Goal: Navigation & Orientation: Go to known website

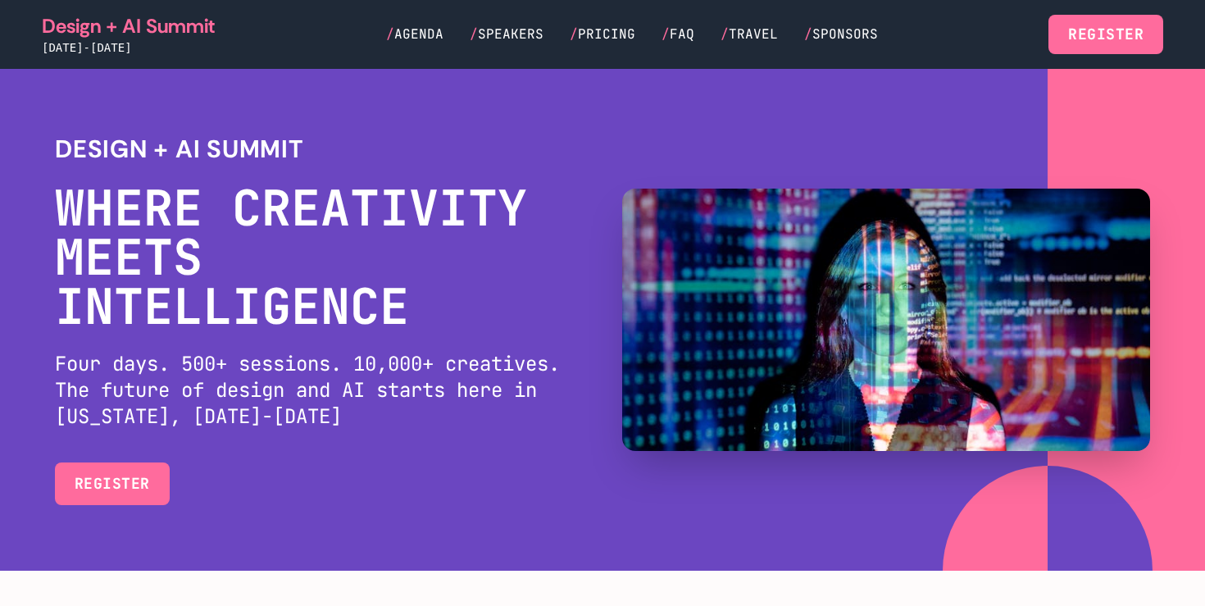
scroll to position [4576, 0]
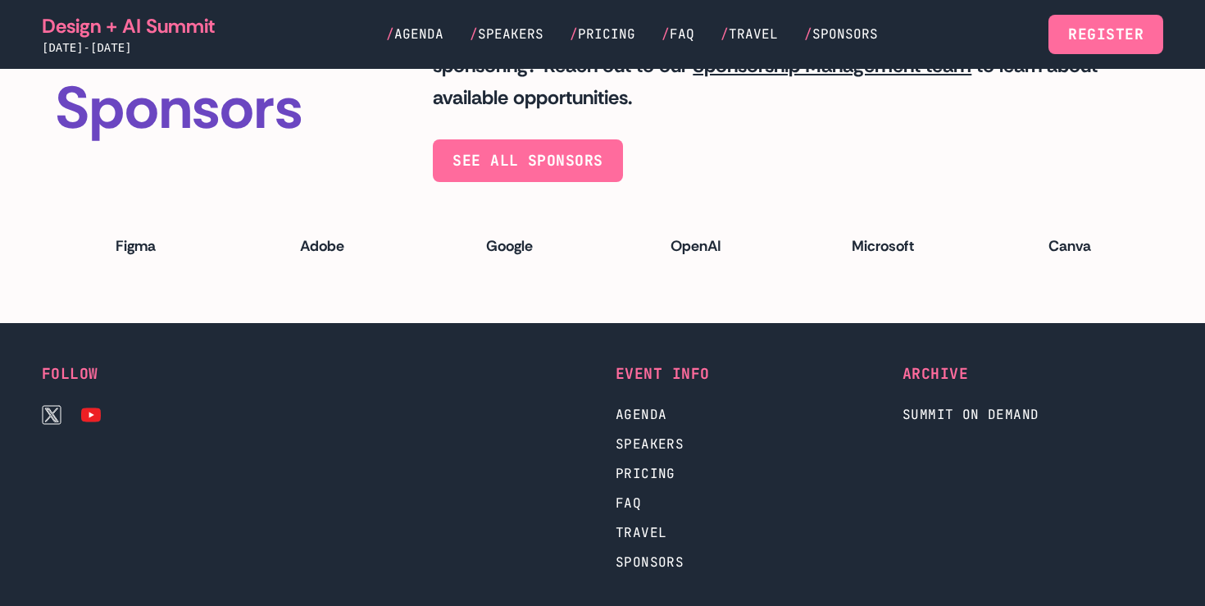
scroll to position [4576, 0]
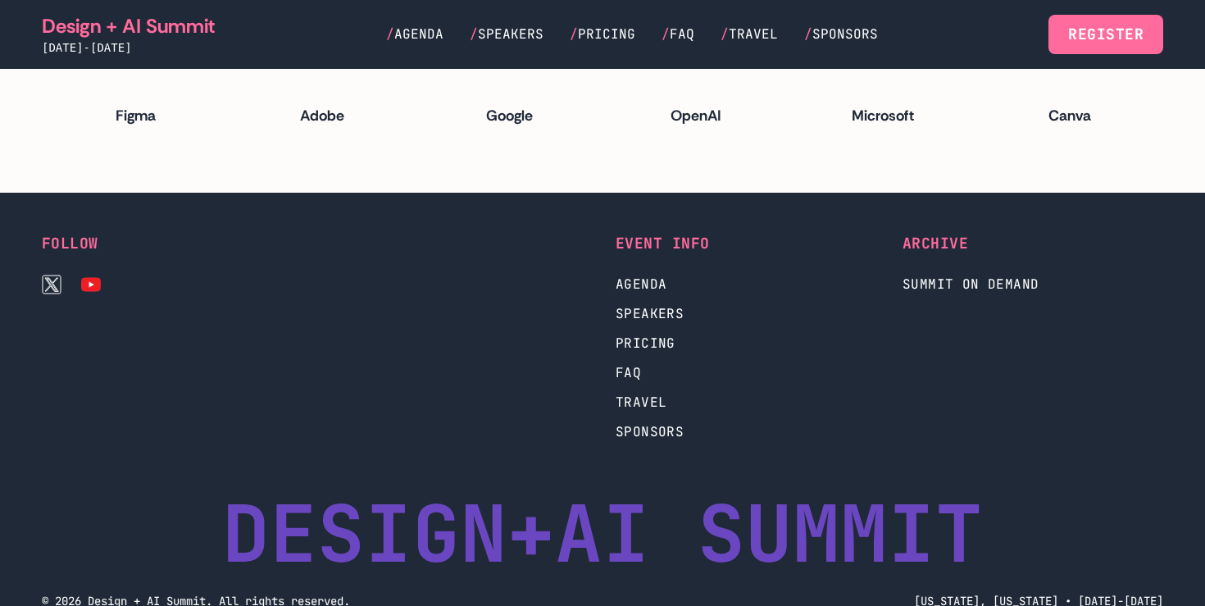
drag, startPoint x: 369, startPoint y: 262, endPoint x: 365, endPoint y: 299, distance: 37.9
click at [365, 299] on div at bounding box center [459, 337] width 261 height 210
